Goal: Transaction & Acquisition: Download file/media

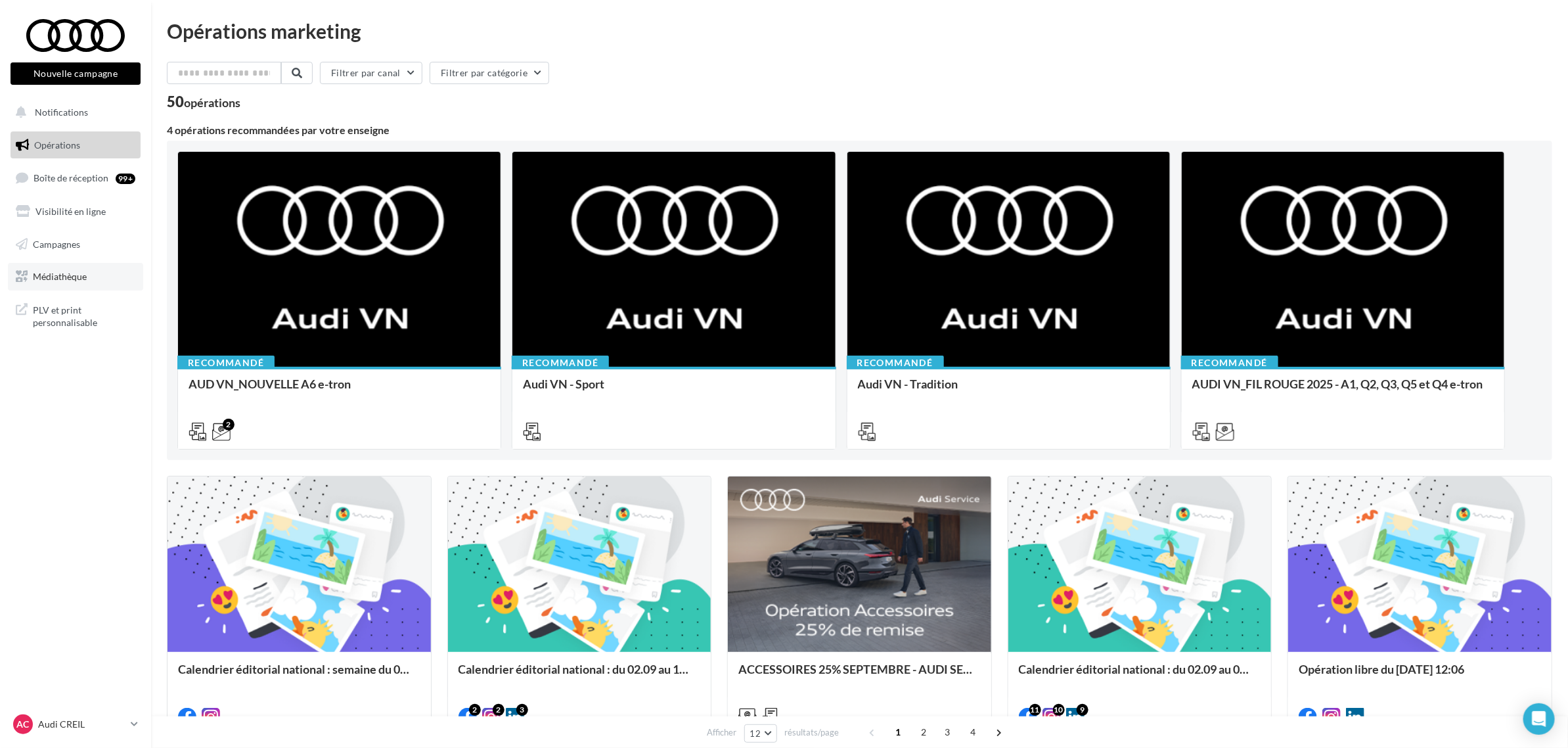
click at [82, 273] on span "Médiathèque" at bounding box center [59, 277] width 54 height 11
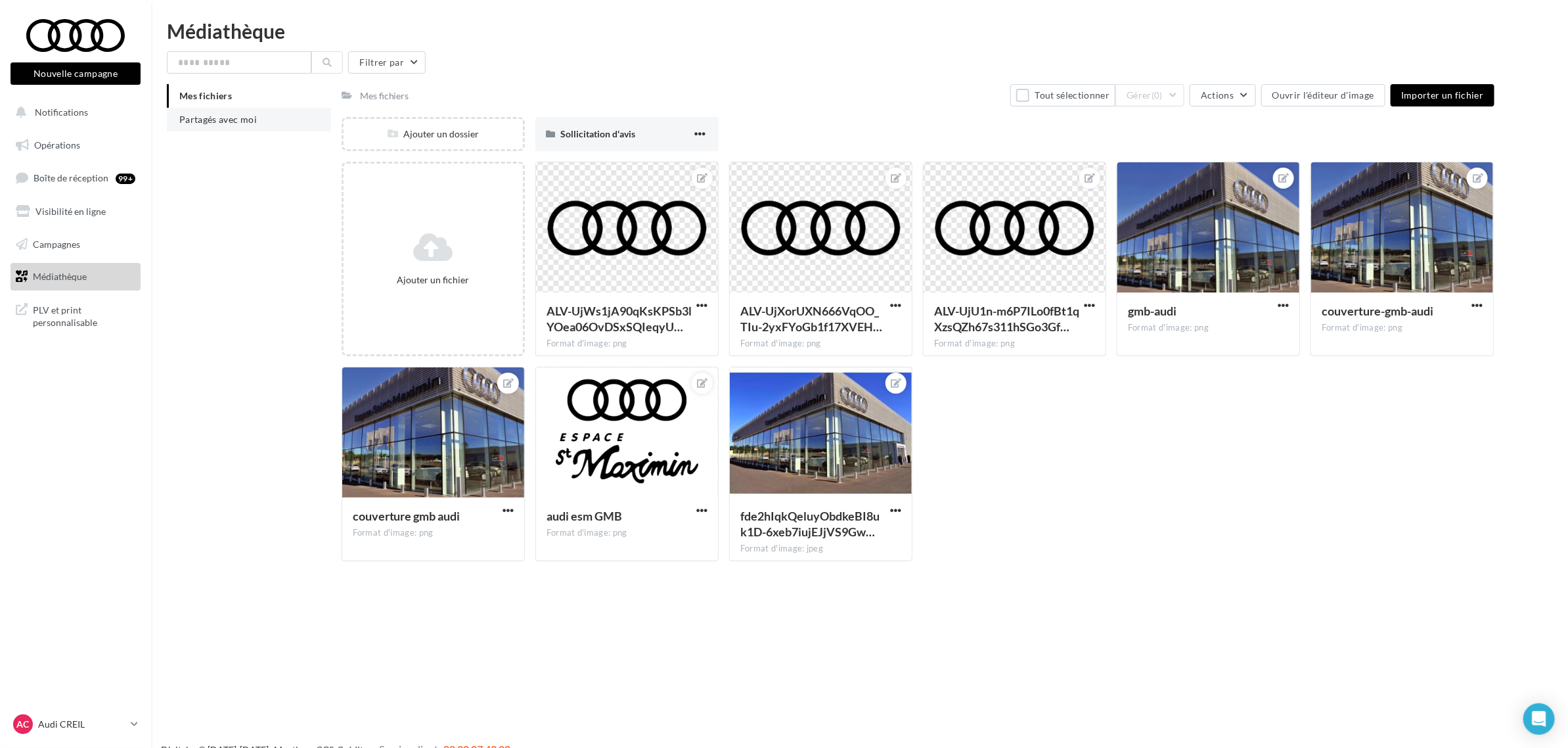
click at [198, 125] on li "Partagés avec moi" at bounding box center [249, 120] width 165 height 23
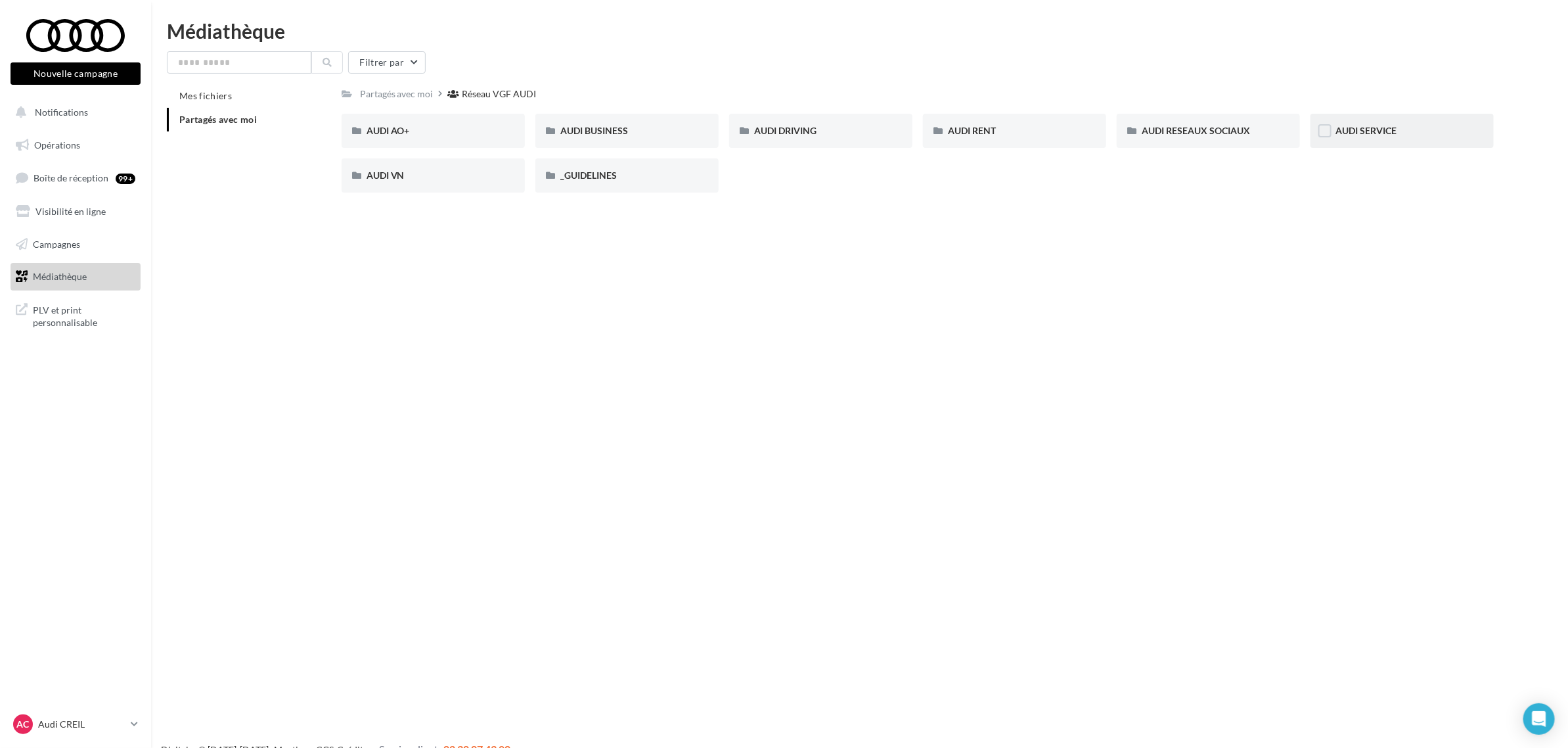
click at [1406, 134] on div "AUDI SERVICE" at bounding box center [1403, 130] width 134 height 13
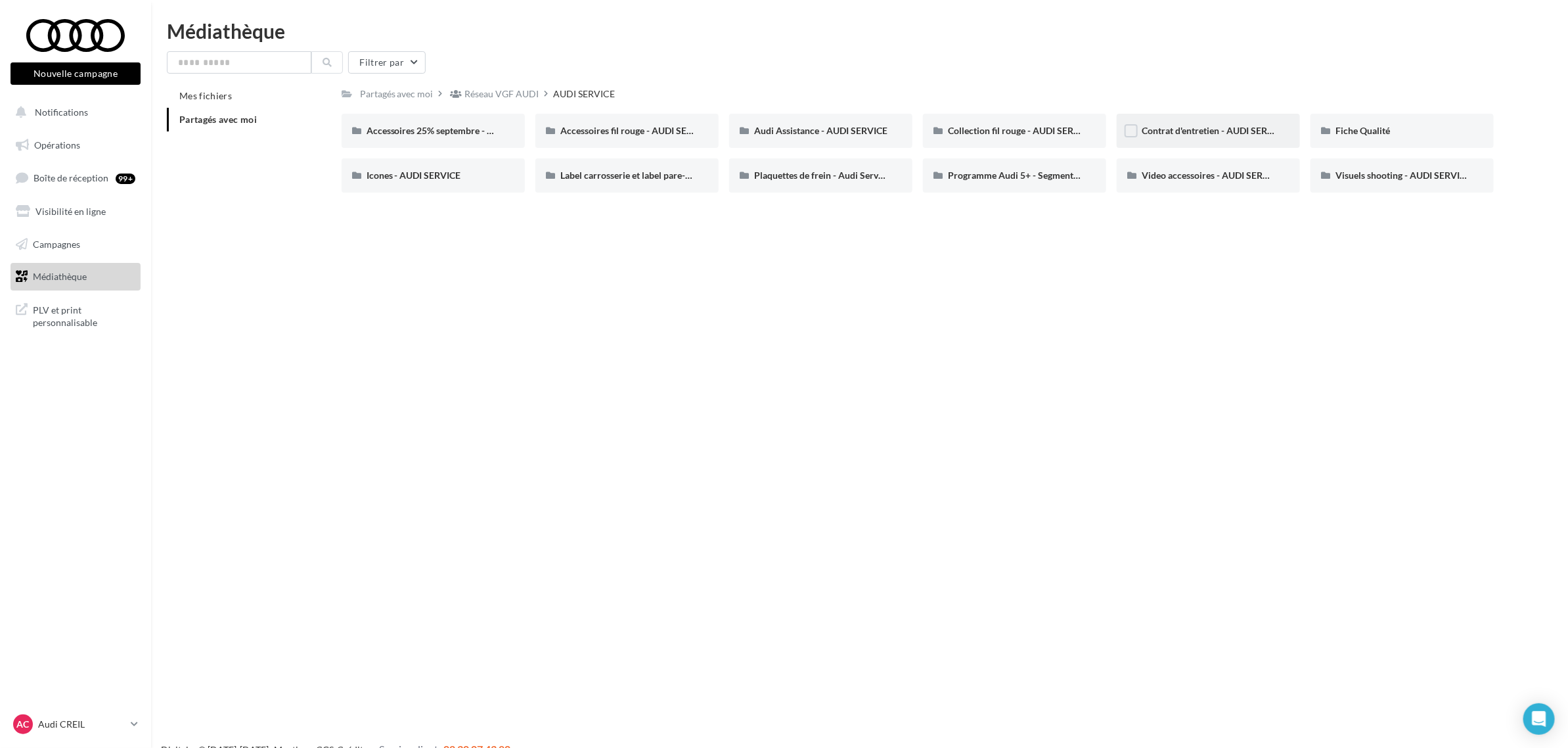
click at [1250, 136] on div "Contrat d'entretien - AUDI SERVICE" at bounding box center [1209, 130] width 134 height 13
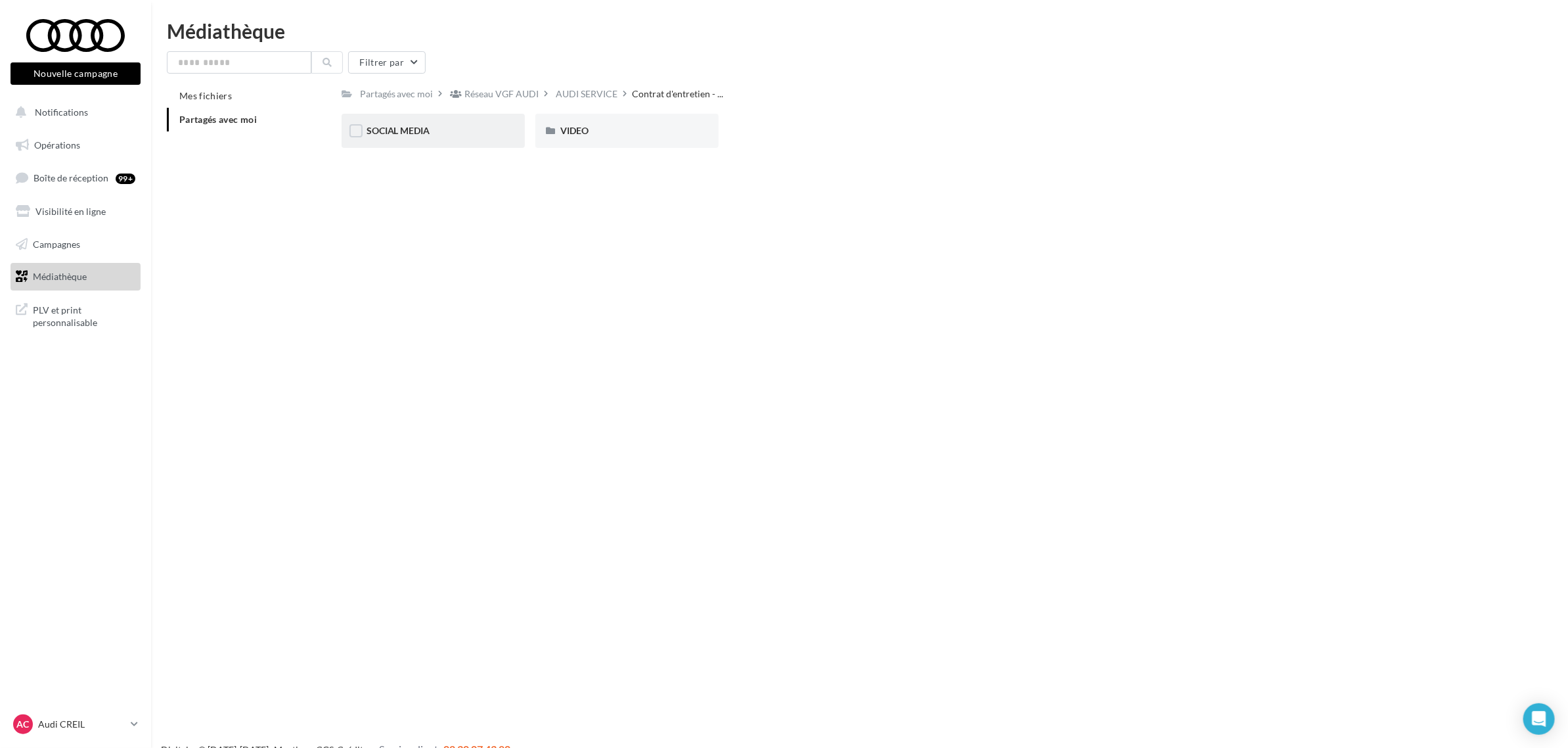
click at [445, 128] on div "SOCIAL MEDIA" at bounding box center [433, 130] width 134 height 13
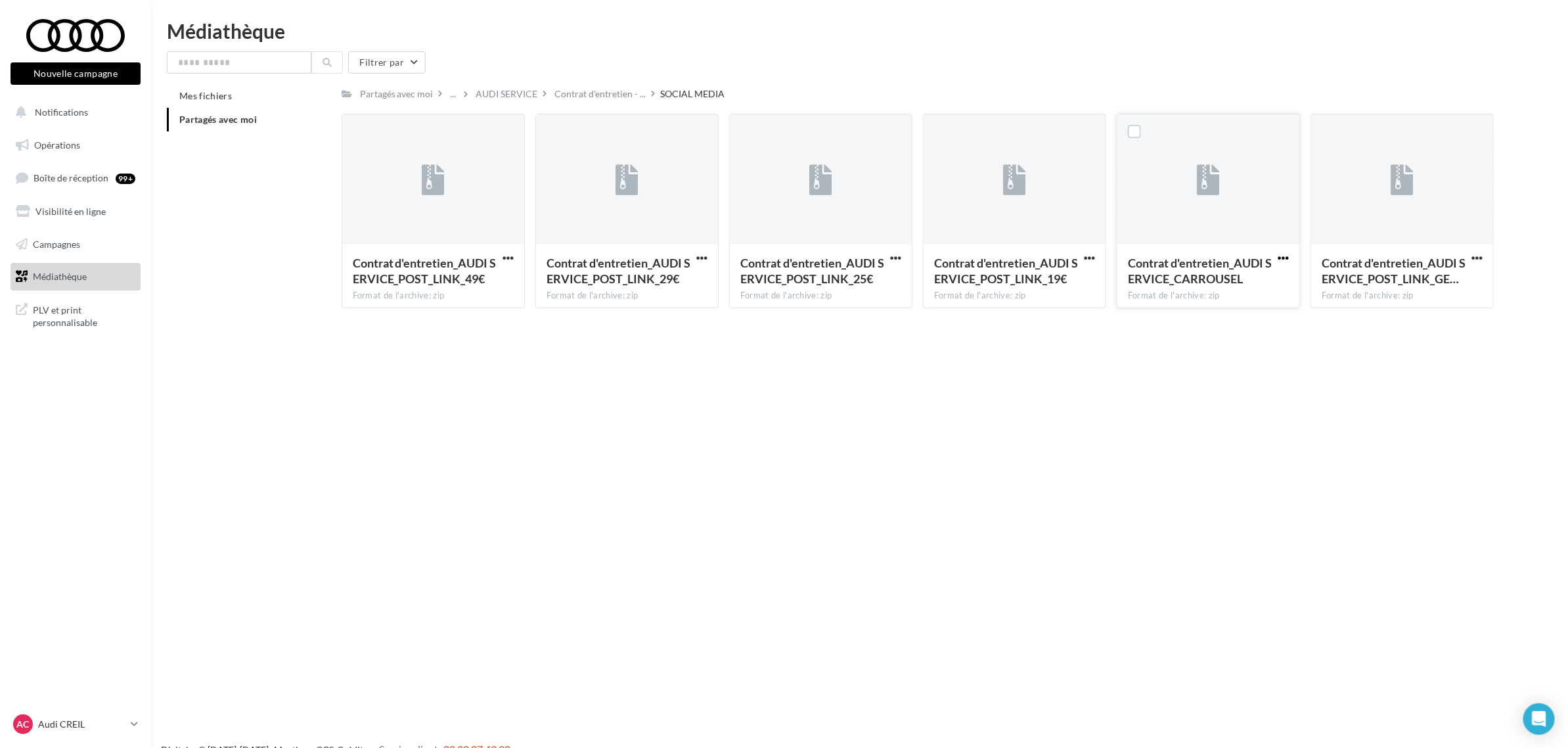
click at [1285, 257] on span "button" at bounding box center [1283, 258] width 11 height 11
click at [1264, 284] on button "Télécharger" at bounding box center [1226, 284] width 131 height 34
click at [1473, 263] on span "button" at bounding box center [1477, 258] width 11 height 11
click at [1446, 287] on button "Télécharger" at bounding box center [1419, 284] width 131 height 34
click at [1473, 254] on span "button" at bounding box center [1477, 258] width 11 height 11
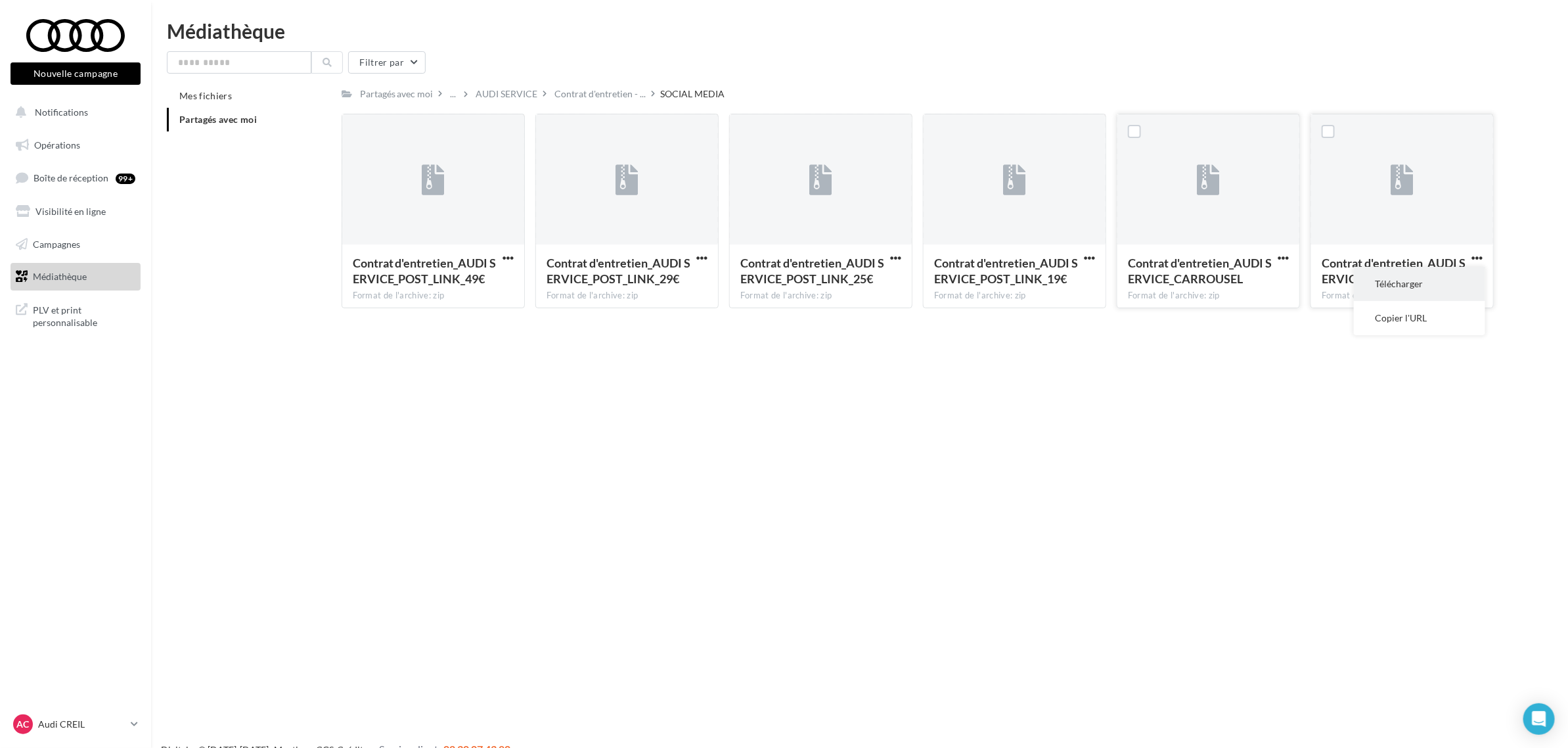
click at [1448, 284] on button "Télécharger" at bounding box center [1419, 284] width 131 height 34
click at [439, 681] on div "Nouvelle campagne Nouvelle campagne Notifications Opérations Boîte de réception…" at bounding box center [784, 395] width 1568 height 748
